Goal: Transaction & Acquisition: Download file/media

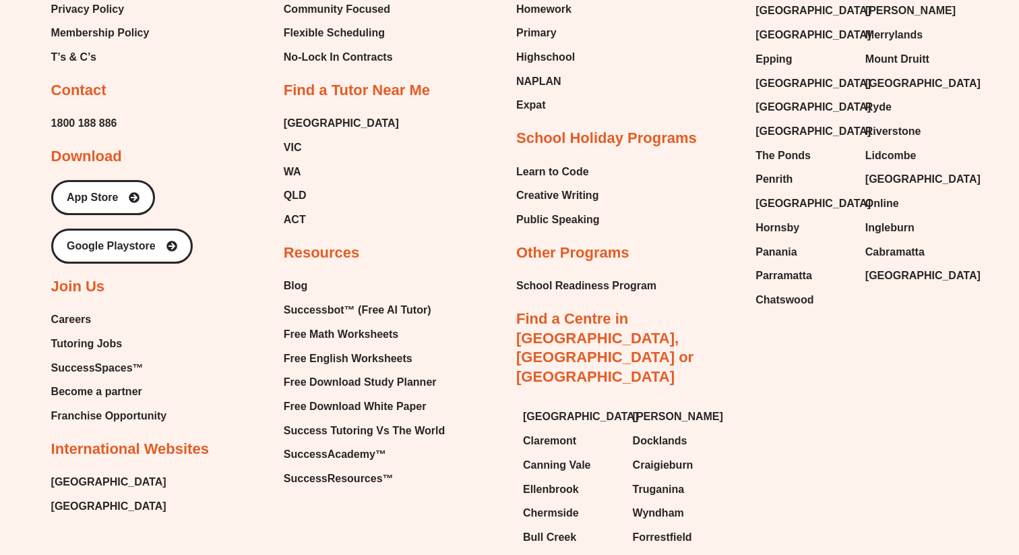
scroll to position [5773, 0]
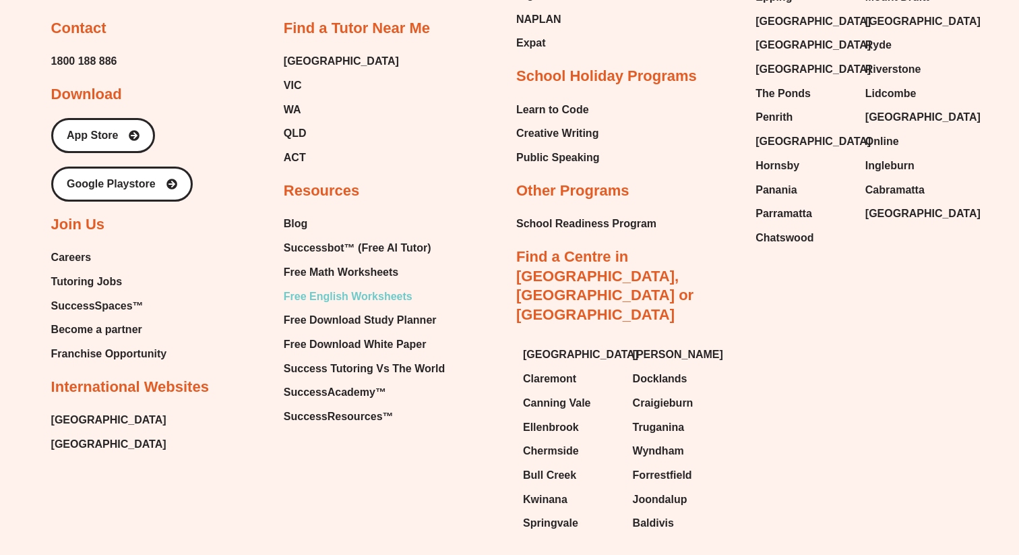
click at [305, 287] on span "Free English Worksheets" at bounding box center [348, 297] width 129 height 20
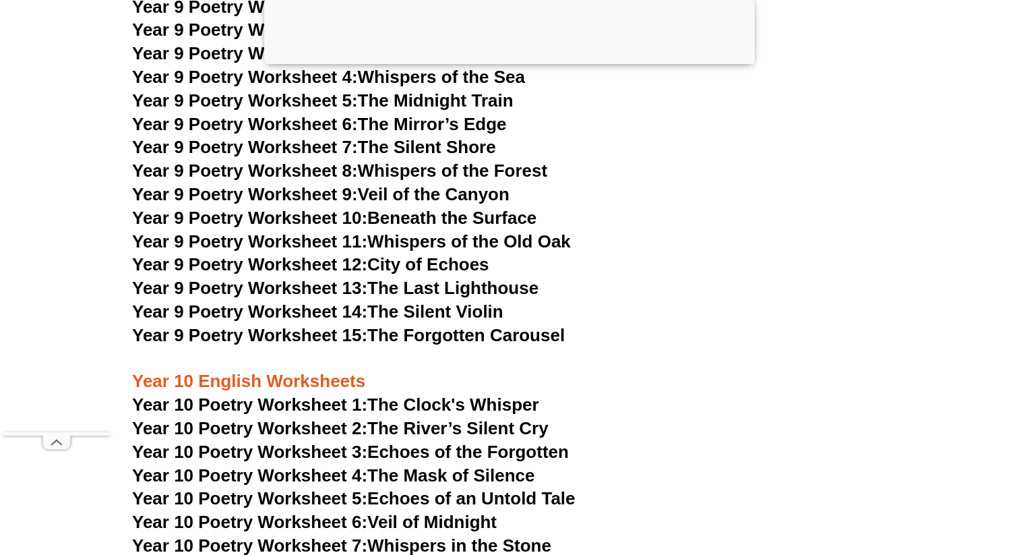
scroll to position [9179, 0]
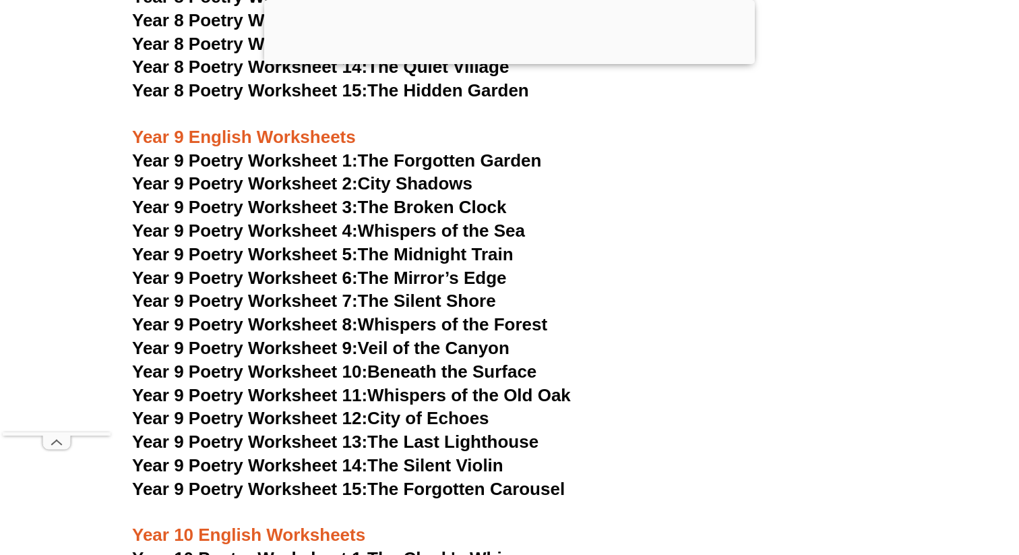
click at [432, 338] on link "Year 9 Poetry Worksheet 9: Veil of the Canyon" at bounding box center [321, 348] width 378 height 20
click at [793, 220] on h3 "Year 9 Poetry Worksheet 4: Whispers of the Sea" at bounding box center [509, 231] width 755 height 23
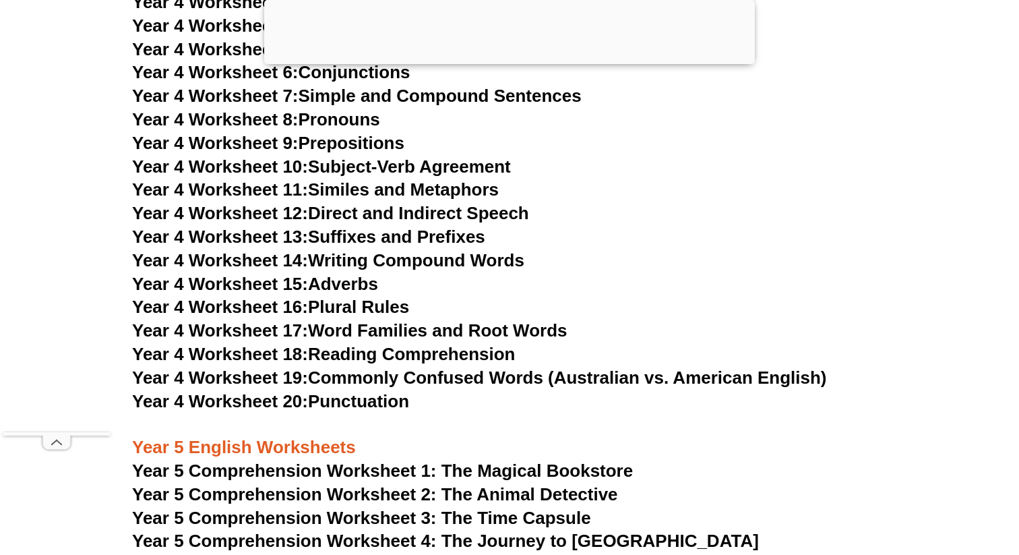
scroll to position [6085, 0]
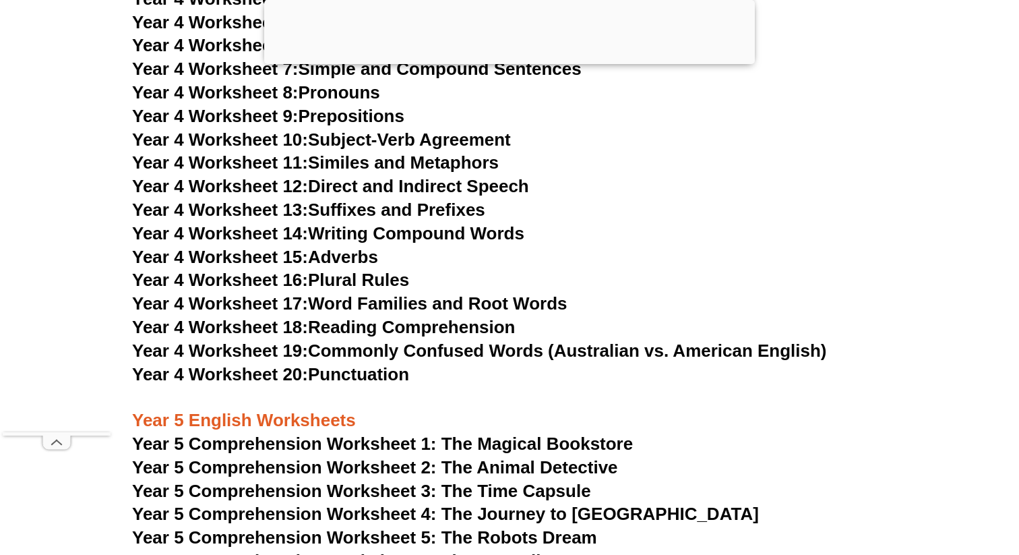
click at [451, 320] on link "Year 4 Worksheet 18: Reading Comprehension" at bounding box center [323, 327] width 383 height 20
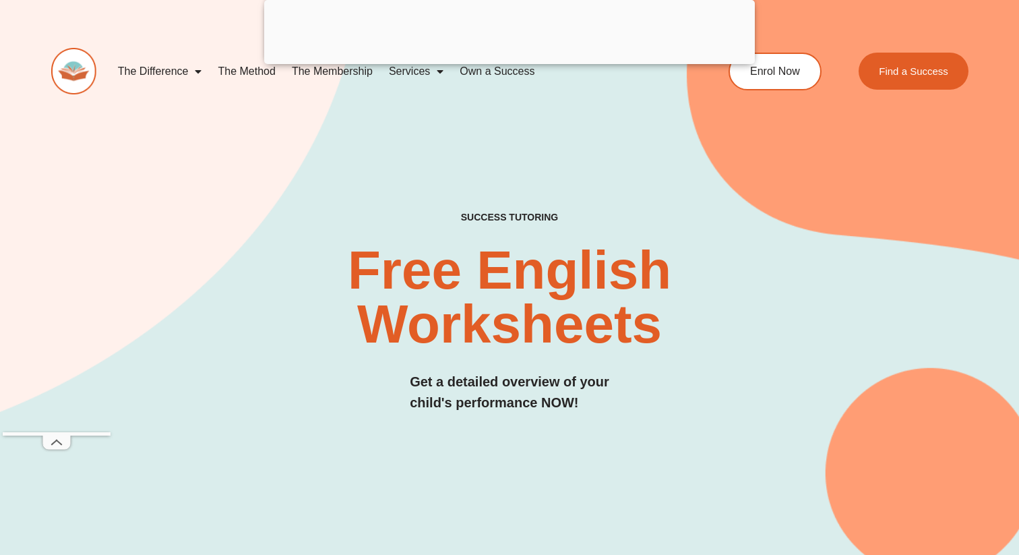
scroll to position [0, 0]
